Goal: Task Accomplishment & Management: Use online tool/utility

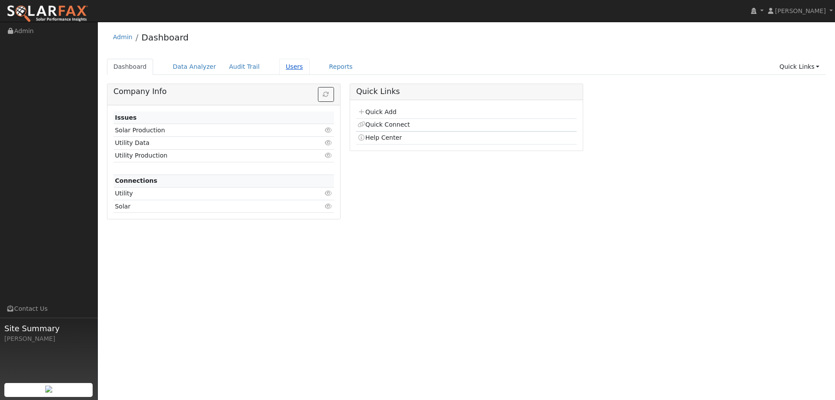
click at [286, 68] on link "Users" at bounding box center [294, 67] width 30 height 16
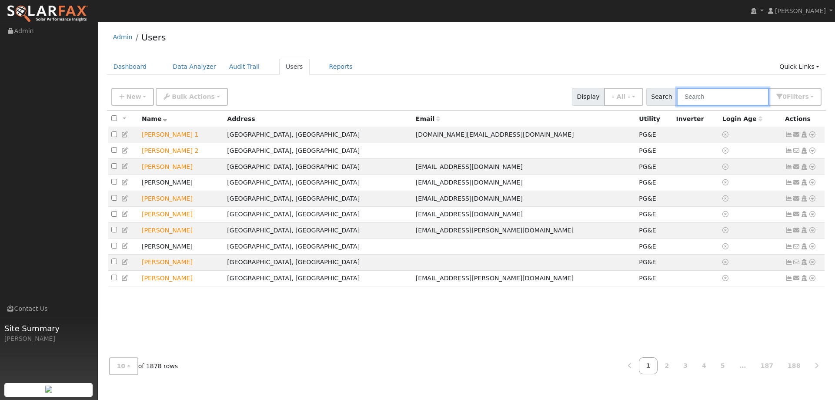
click at [755, 99] on input "text" at bounding box center [722, 97] width 92 height 18
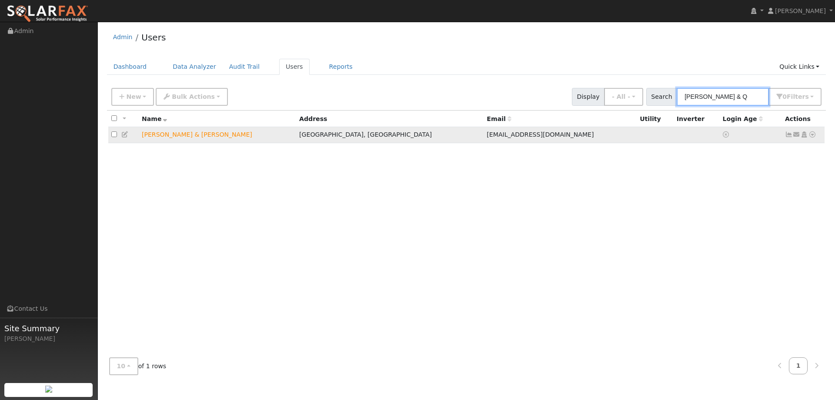
type input "Kevin & Q"
click at [813, 136] on icon at bounding box center [812, 134] width 8 height 6
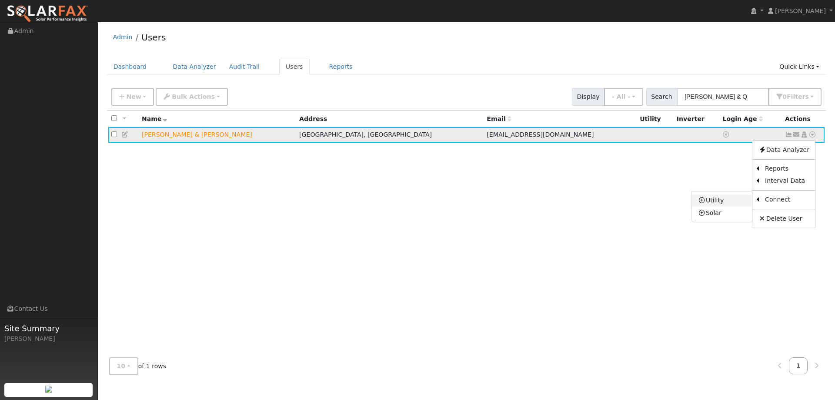
click at [745, 198] on link "Utility" at bounding box center [722, 200] width 60 height 12
click at [811, 134] on icon at bounding box center [812, 134] width 8 height 6
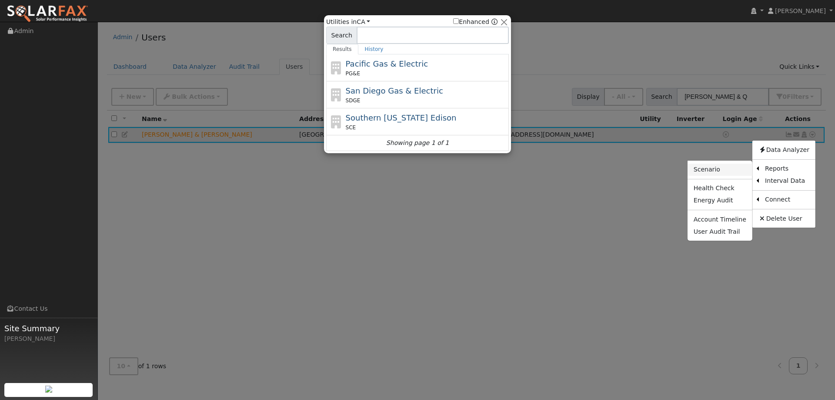
click at [742, 170] on link "Scenario" at bounding box center [719, 169] width 65 height 12
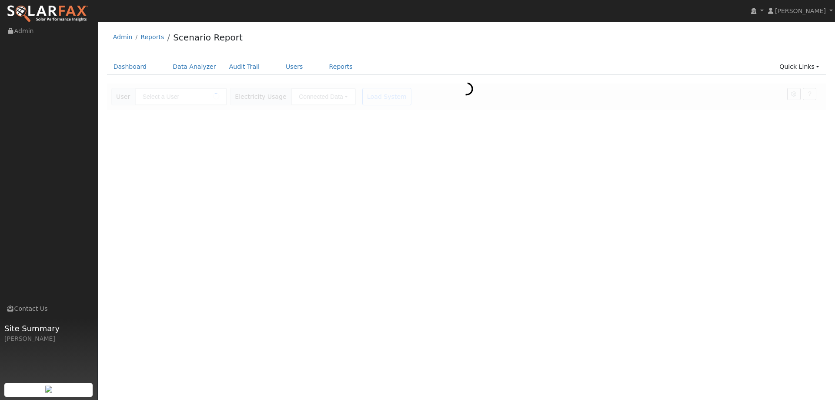
type input "[PERSON_NAME] & [PERSON_NAME]"
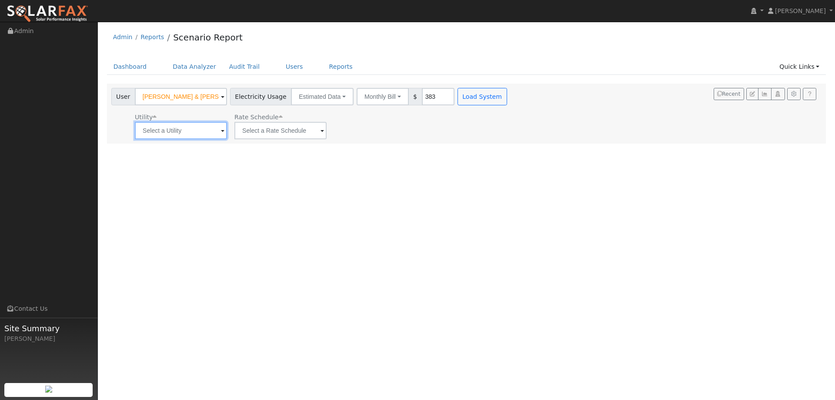
click at [168, 127] on input "text" at bounding box center [181, 130] width 92 height 17
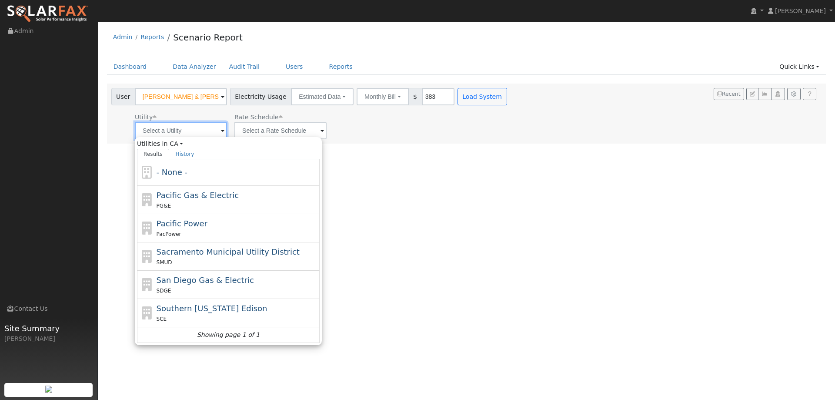
click at [177, 133] on input "text" at bounding box center [181, 130] width 92 height 17
click at [218, 198] on span "Pacific Gas & Electric" at bounding box center [198, 194] width 82 height 9
type input "Pacific Gas & Electric"
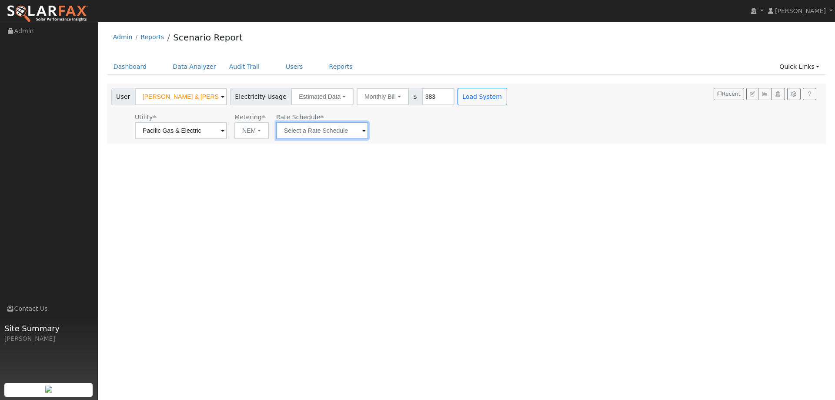
click at [296, 135] on input "text" at bounding box center [322, 130] width 92 height 17
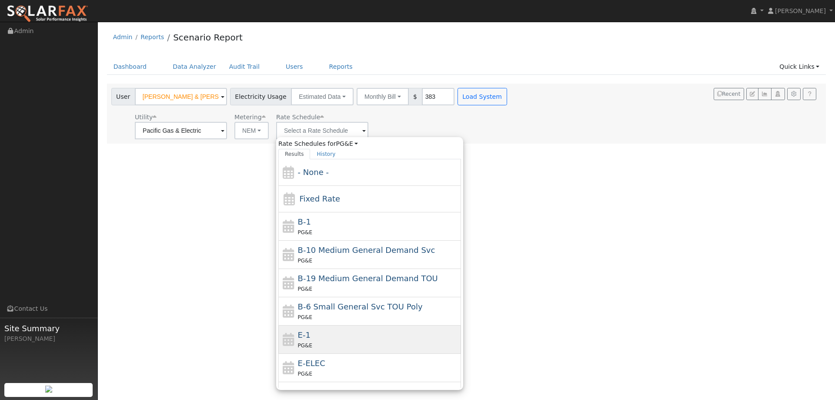
click at [310, 326] on div "E-1 PG&E" at bounding box center [369, 339] width 183 height 28
type input "E-1"
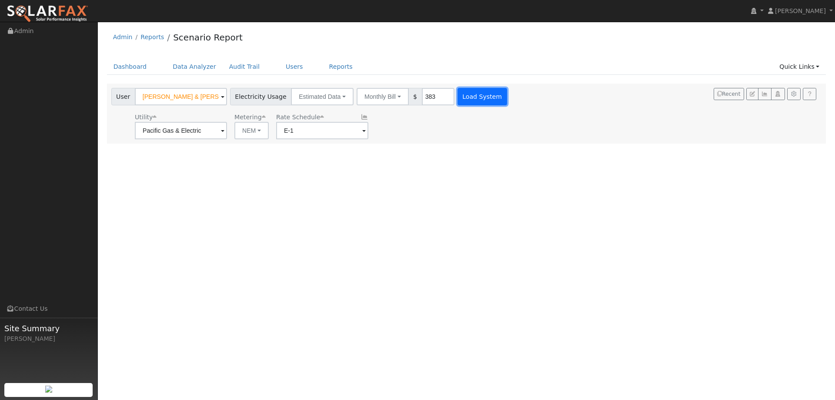
click at [464, 98] on button "Load System" at bounding box center [482, 96] width 50 height 17
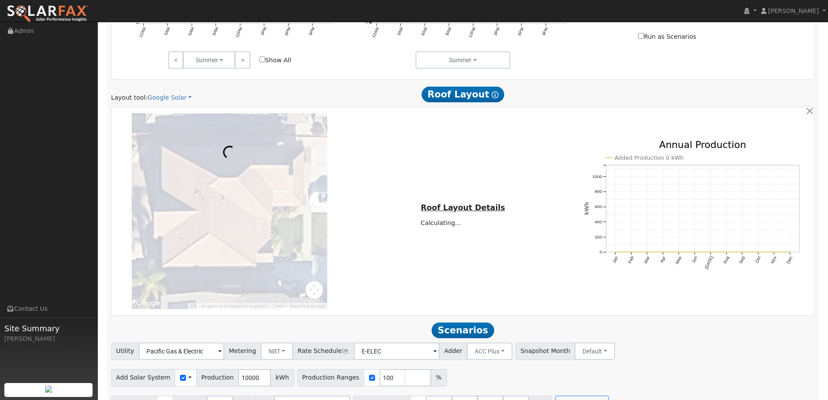
scroll to position [478, 0]
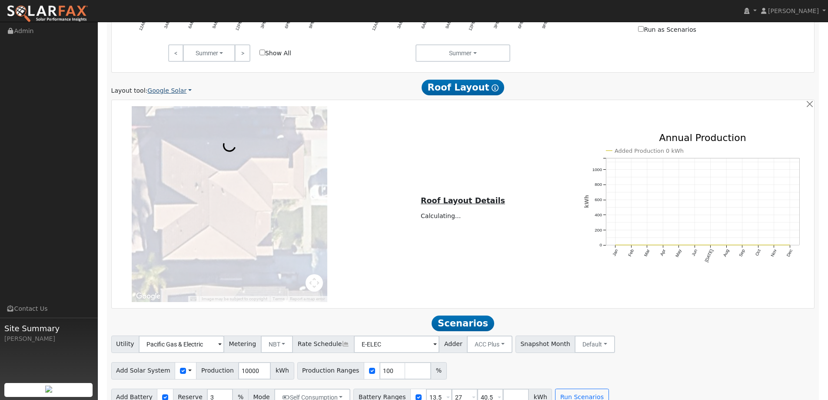
click at [178, 93] on link "Google Solar" at bounding box center [169, 90] width 44 height 9
click at [169, 131] on link "Aurora" at bounding box center [175, 130] width 60 height 12
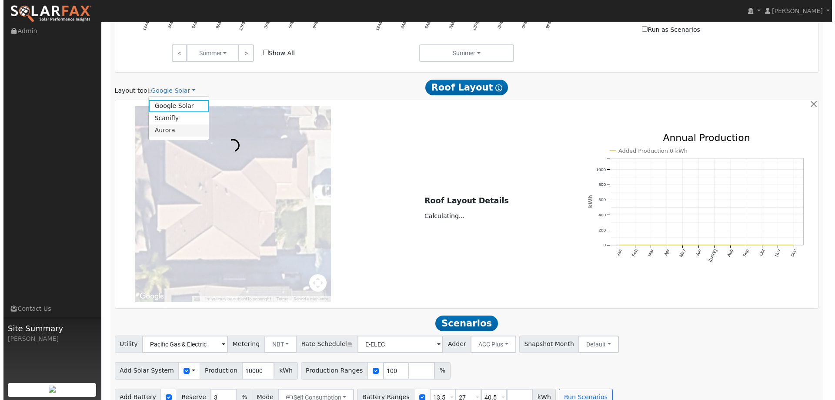
scroll to position [325, 0]
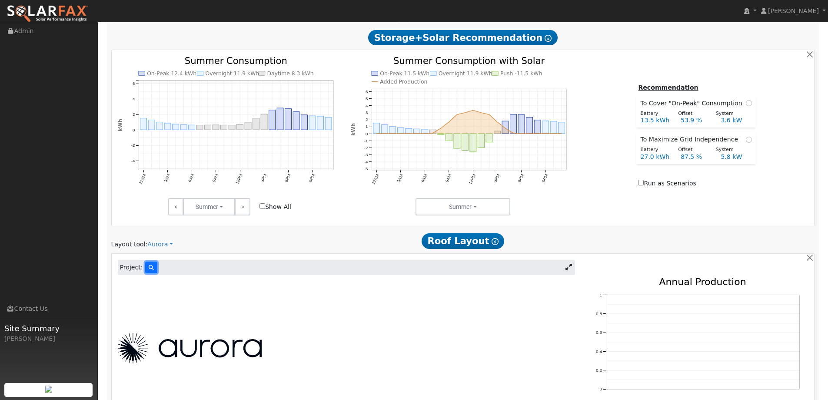
click at [145, 272] on button at bounding box center [151, 267] width 12 height 12
